Goal: Task Accomplishment & Management: Manage account settings

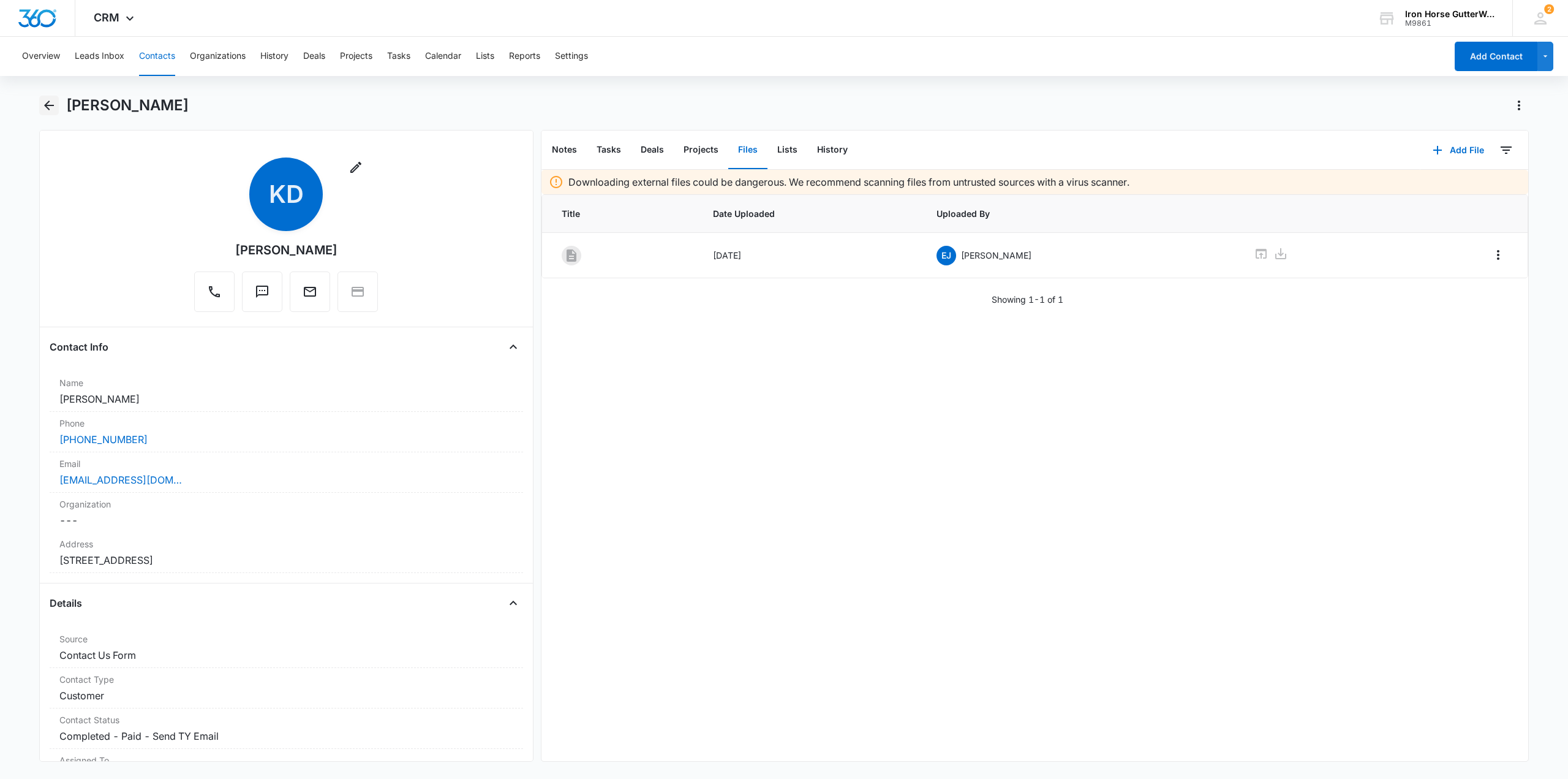
click at [55, 99] on icon "Back" at bounding box center [49, 106] width 15 height 15
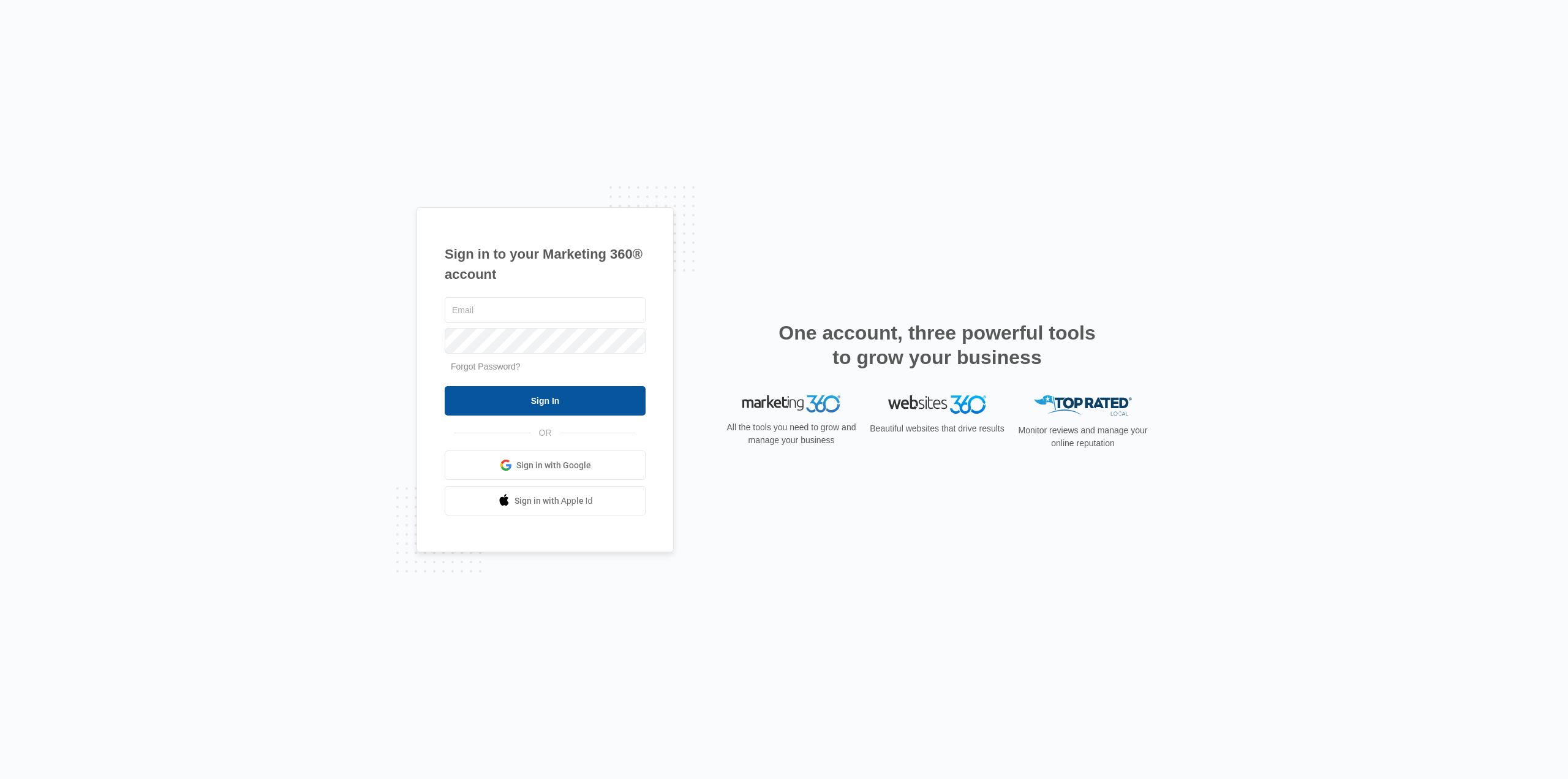
type input "[EMAIL_ADDRESS][DOMAIN_NAME]"
click at [633, 407] on input "Sign In" at bounding box center [545, 400] width 201 height 29
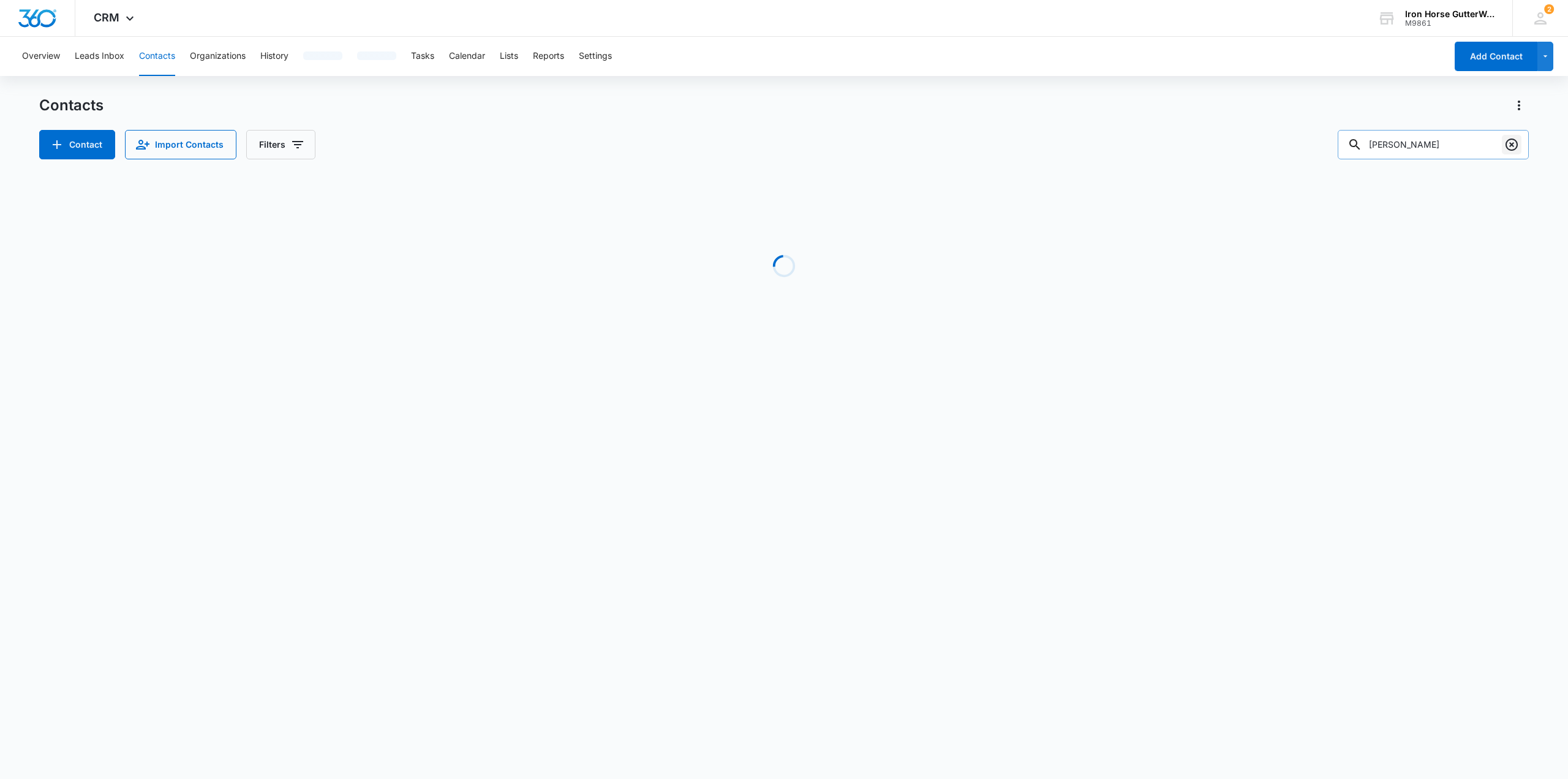
click at [1507, 148] on icon "Clear" at bounding box center [1512, 145] width 12 height 12
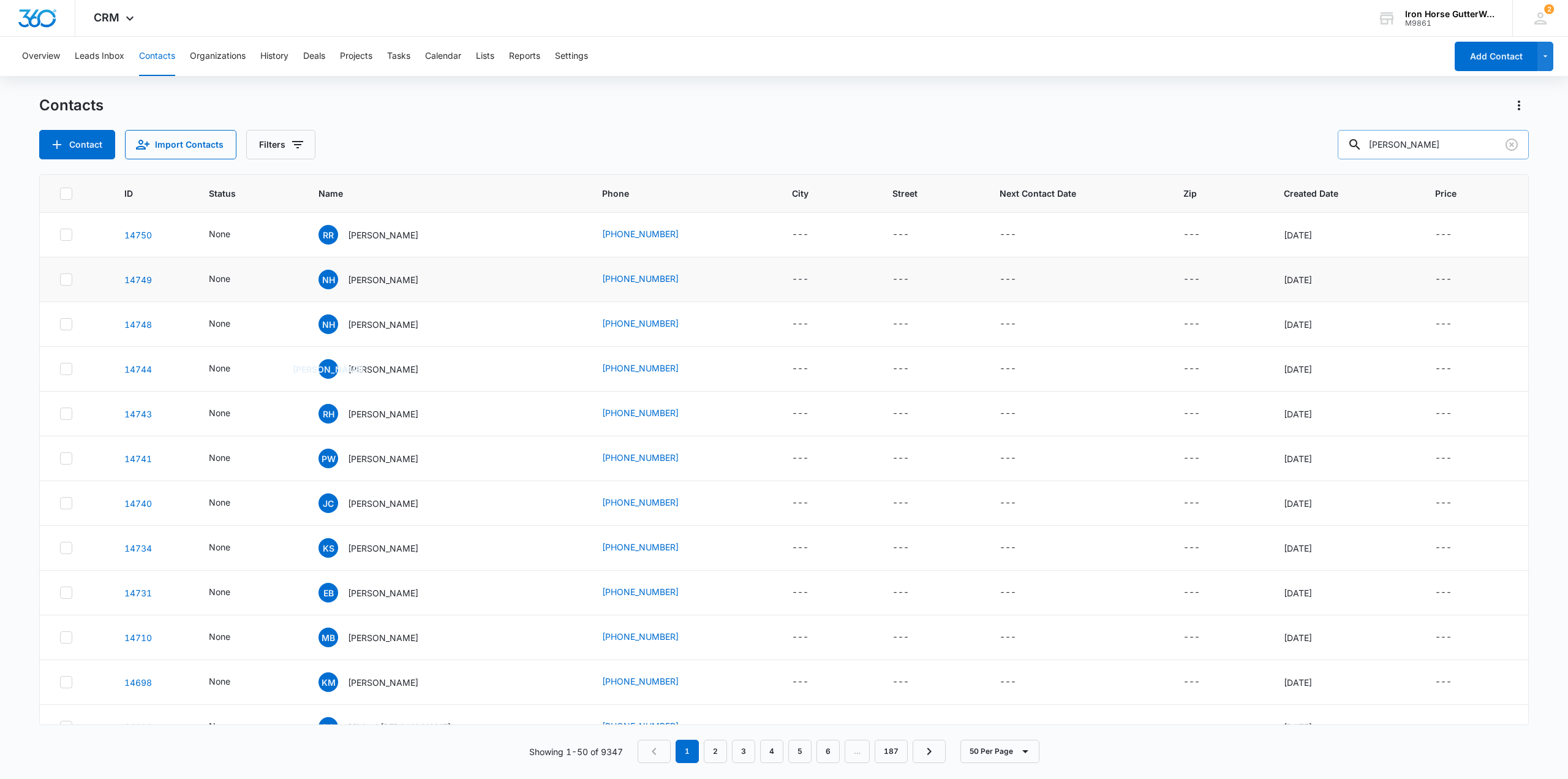
type input "archino"
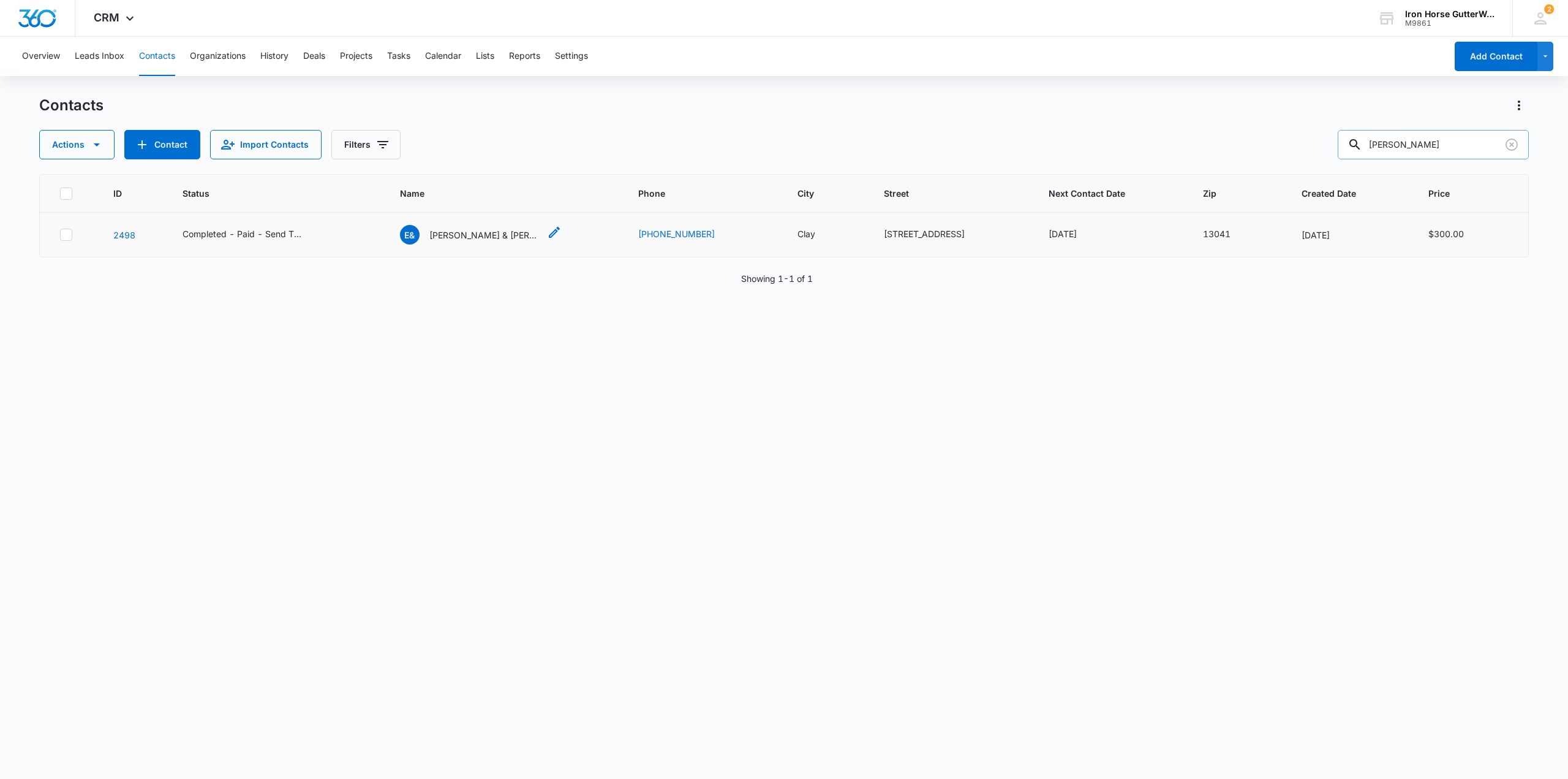
click at [481, 236] on p "Ellen & Tony Archino" at bounding box center [485, 235] width 110 height 13
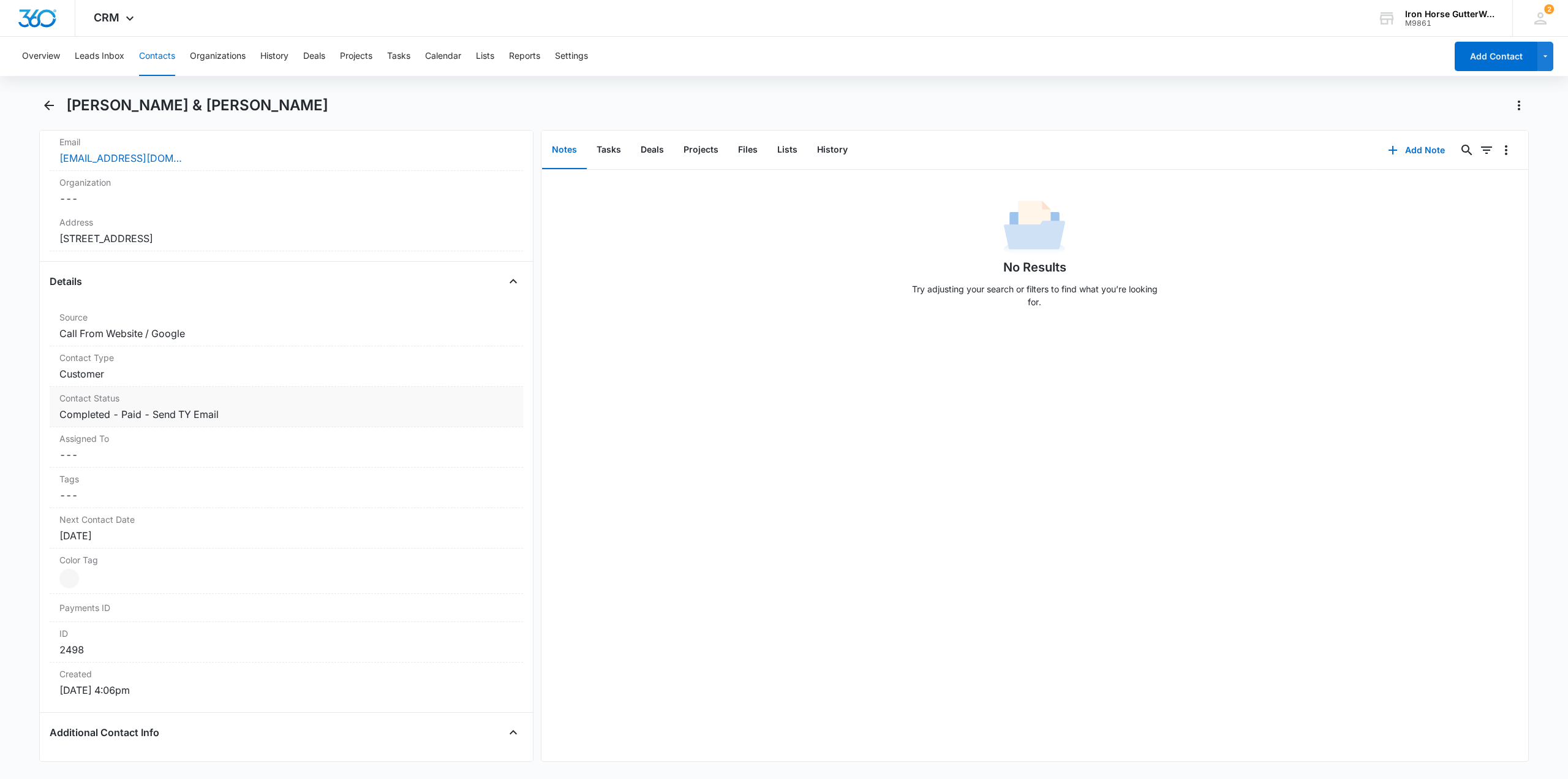
scroll to position [306, 0]
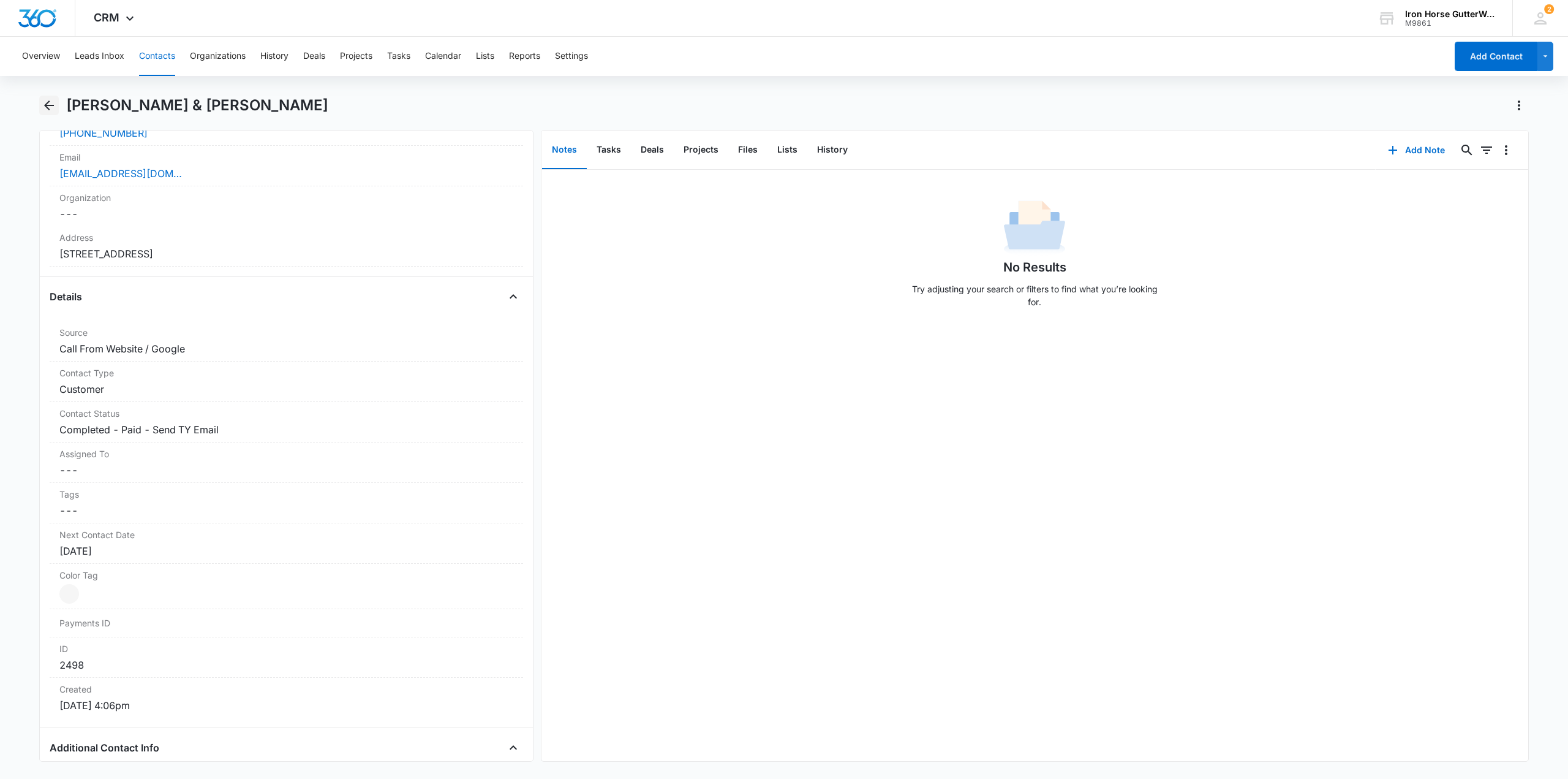
click at [50, 100] on icon "Back" at bounding box center [49, 106] width 15 height 15
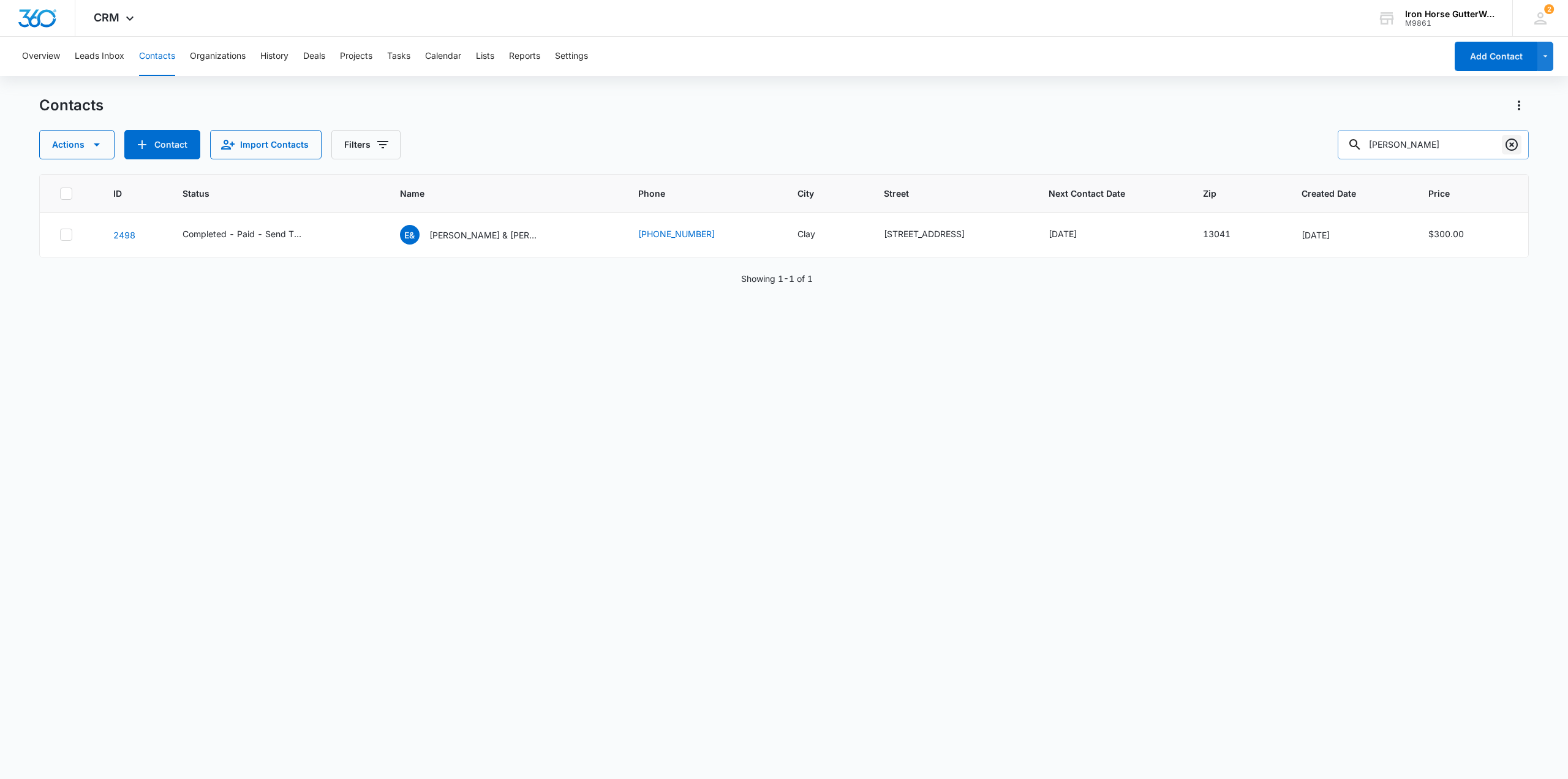
click at [1518, 141] on icon "Clear" at bounding box center [1512, 145] width 15 height 15
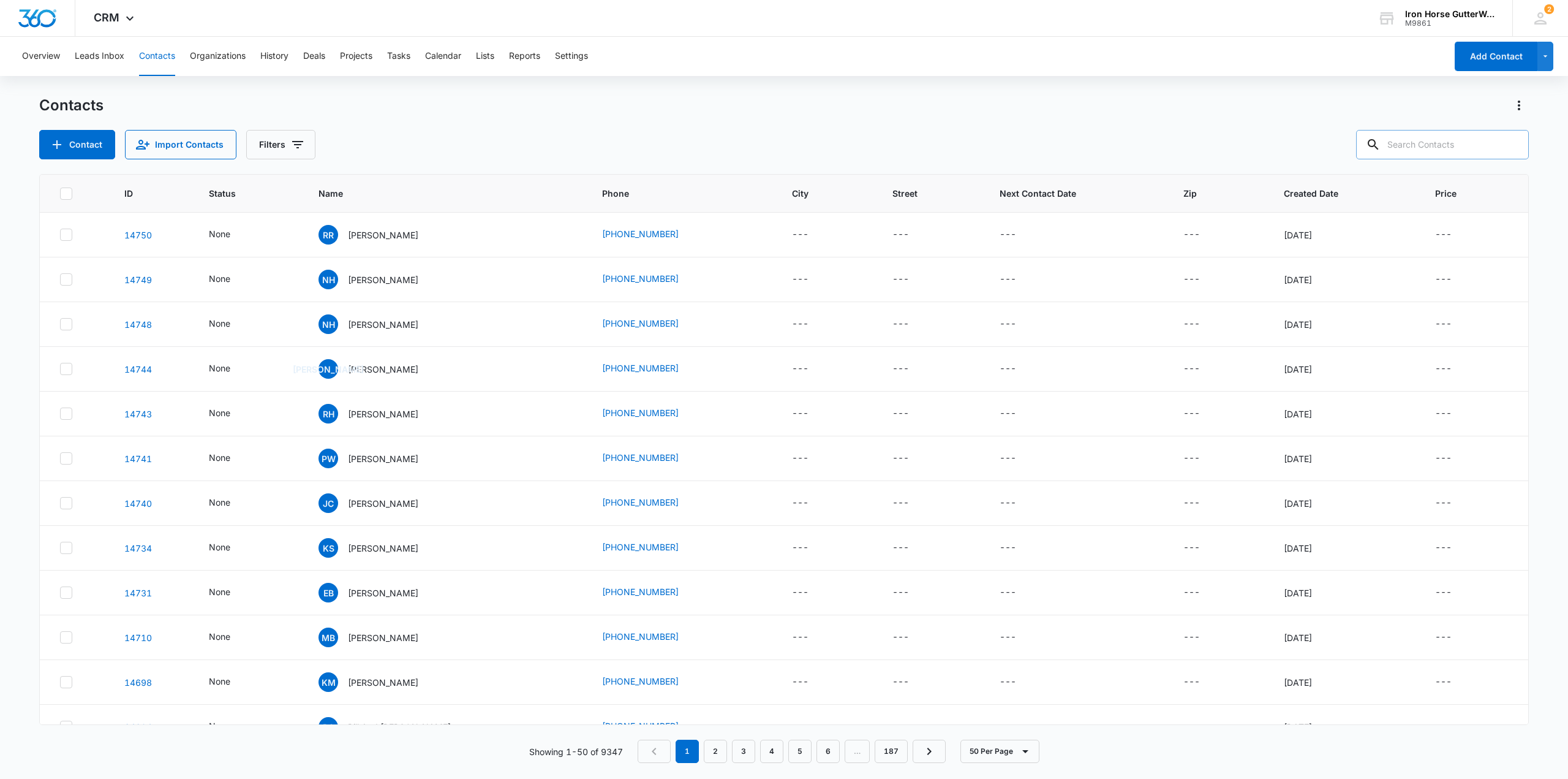
drag, startPoint x: 1473, startPoint y: 145, endPoint x: 1466, endPoint y: 138, distance: 9.9
click at [1473, 145] on input "text" at bounding box center [1442, 144] width 172 height 29
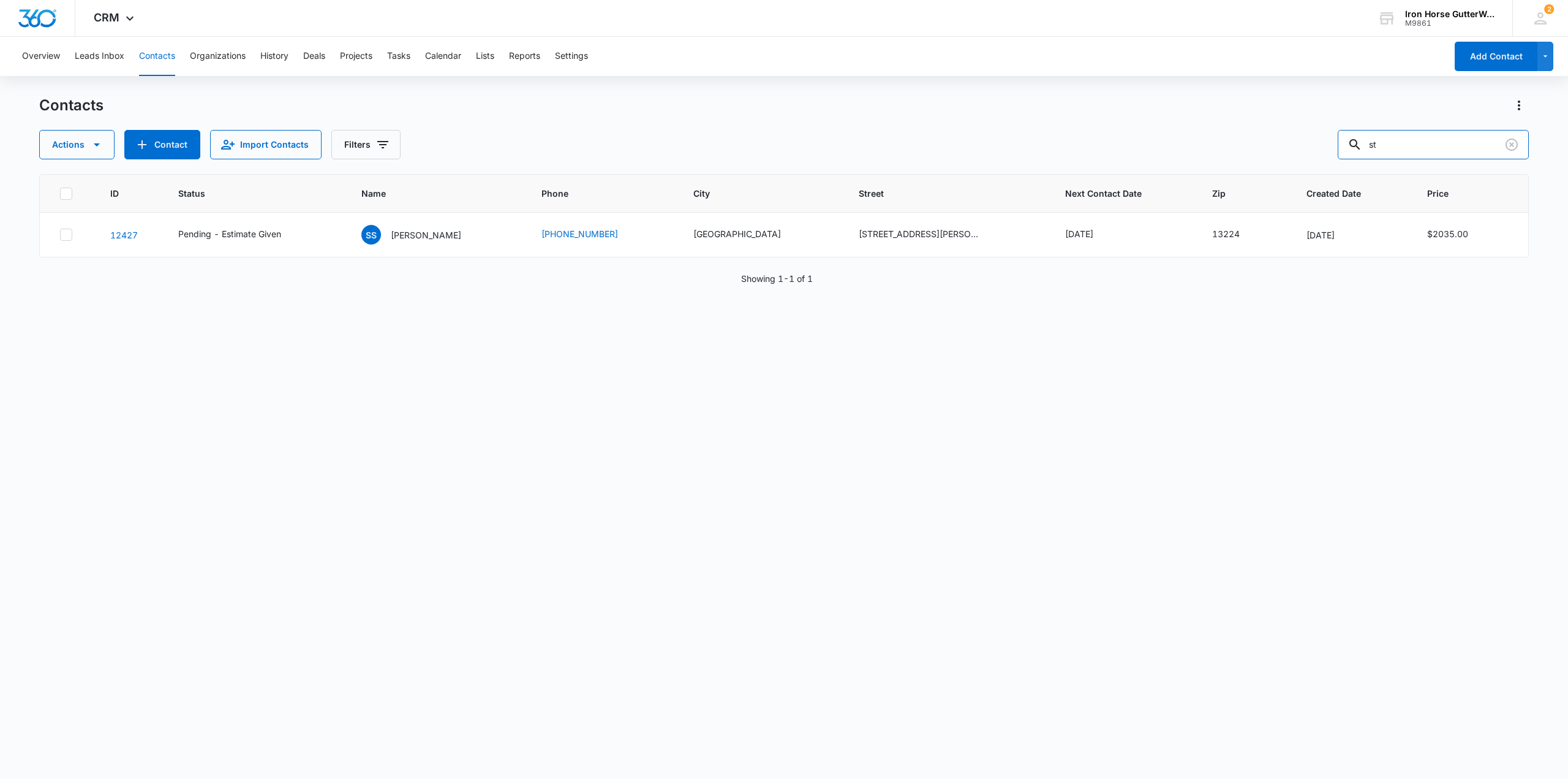
type input "s"
